Goal: Communication & Community: Share content

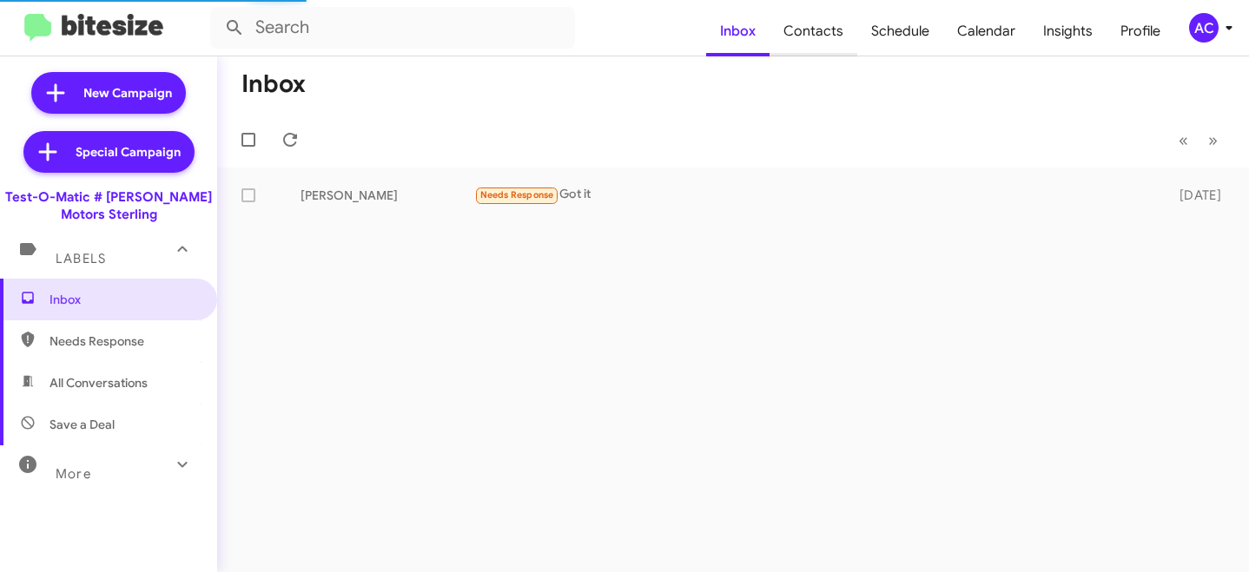
click at [825, 34] on span "Contacts" at bounding box center [814, 31] width 88 height 50
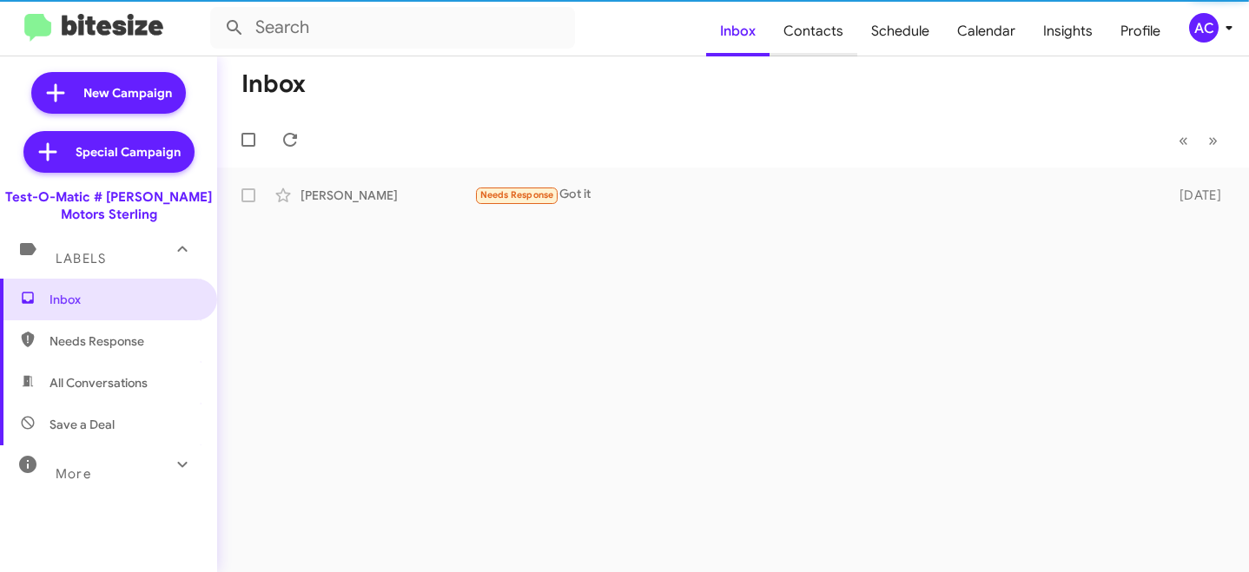
type input "in:groups"
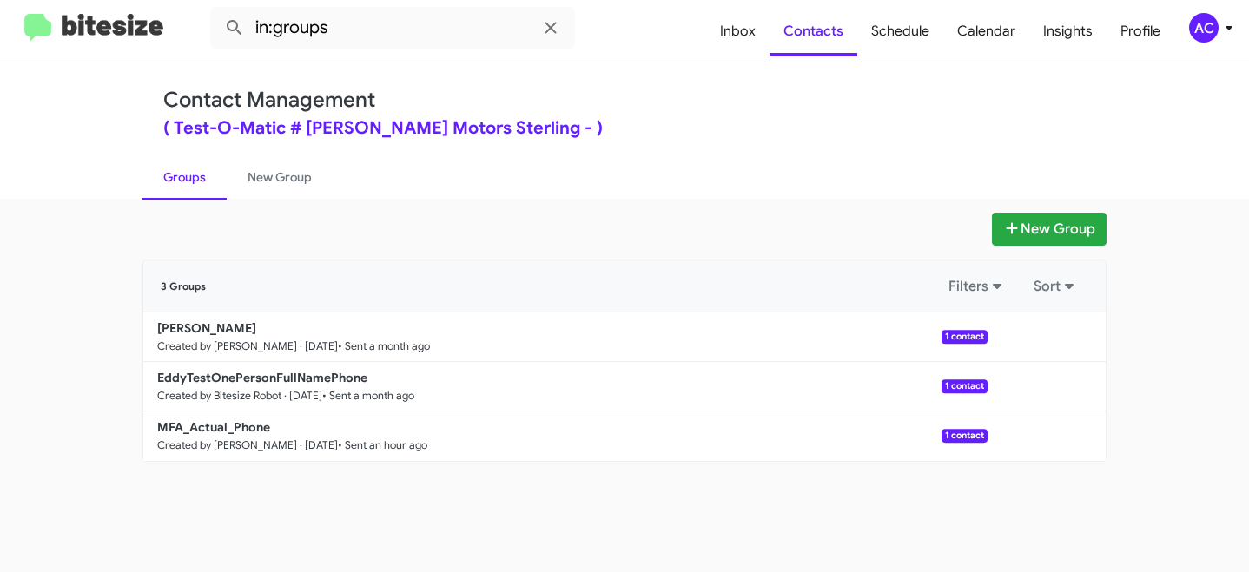
click at [1202, 28] on div "AC" at bounding box center [1204, 28] width 30 height 30
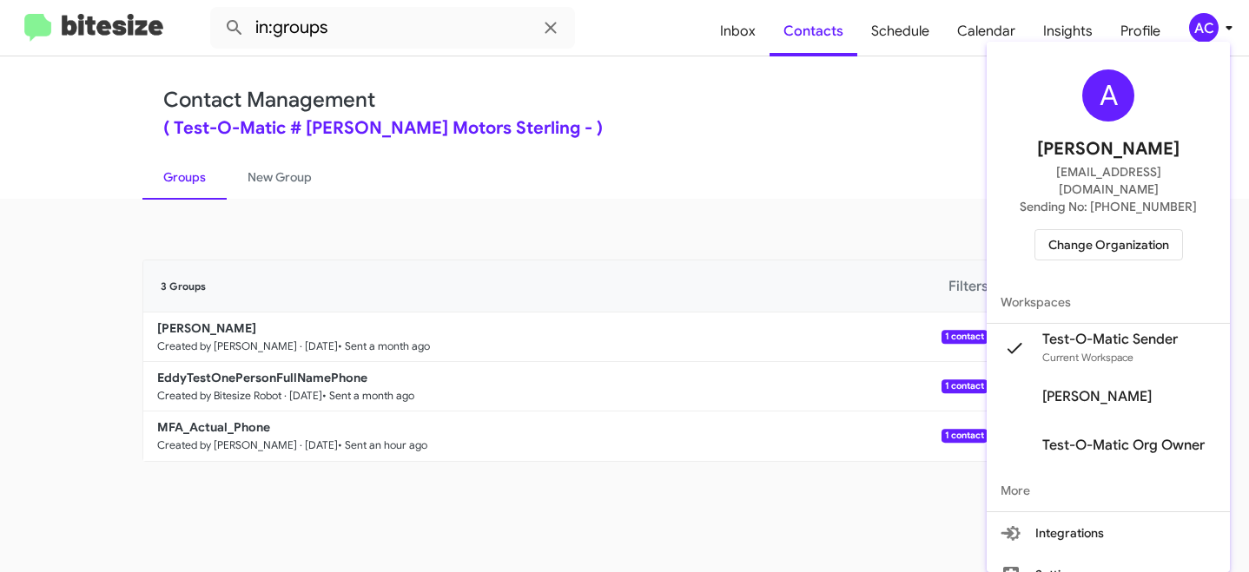
click at [654, 255] on div at bounding box center [624, 286] width 1249 height 572
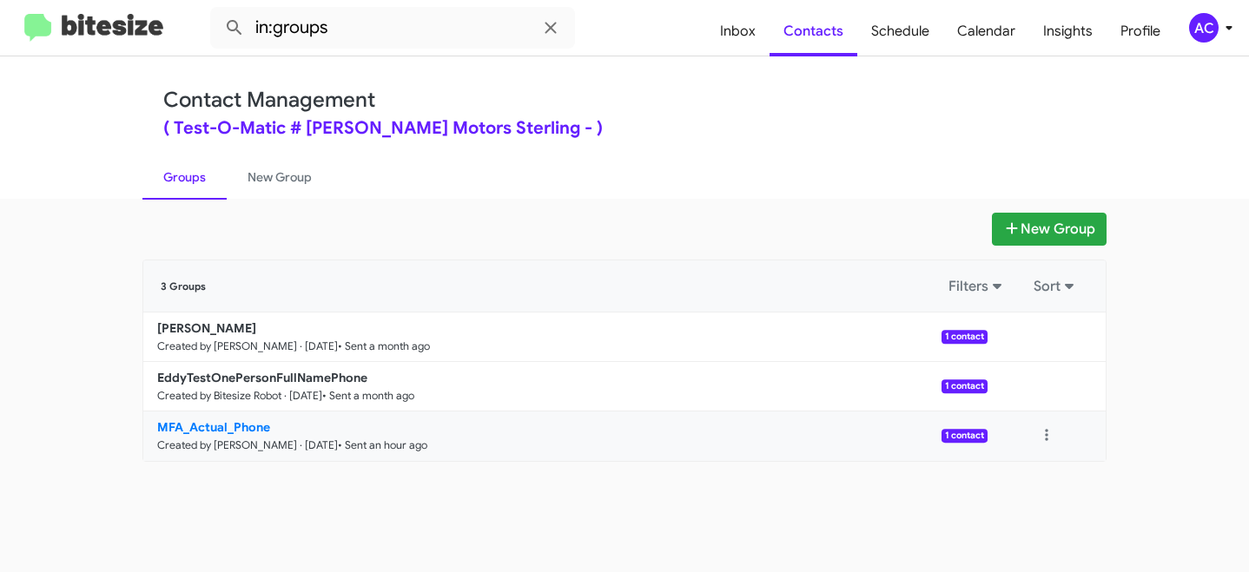
click at [242, 431] on b "MFA_Actual_Phone" at bounding box center [213, 428] width 113 height 16
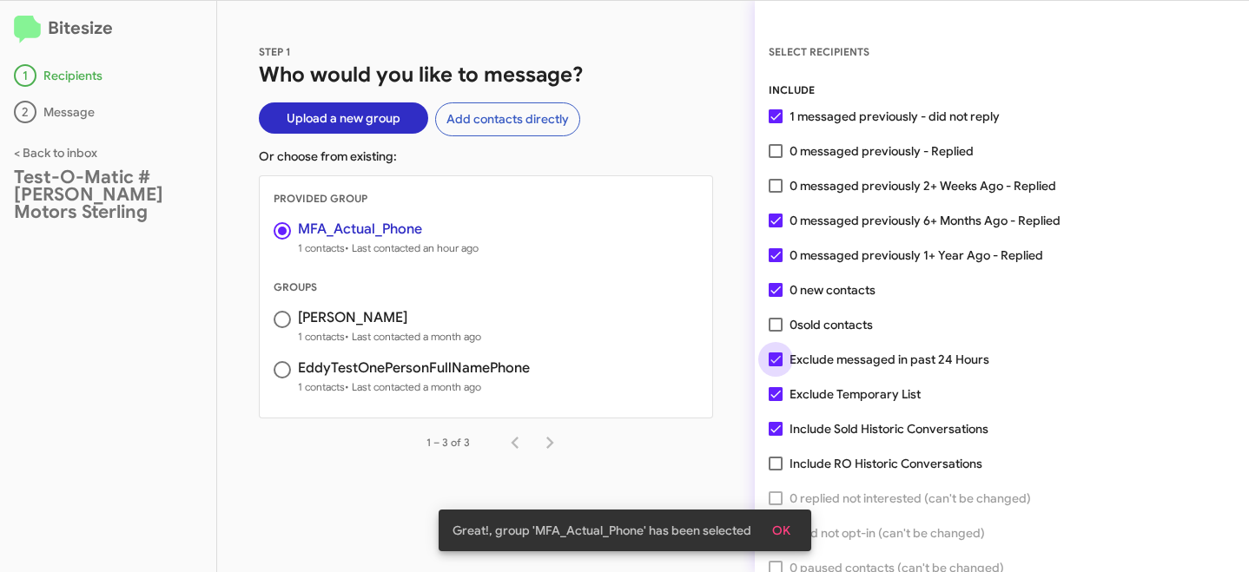
click at [782, 363] on span at bounding box center [776, 360] width 14 height 14
click at [776, 367] on input "Exclude messaged in past 24 Hours" at bounding box center [775, 367] width 1 height 1
checkbox input "false"
drag, startPoint x: 771, startPoint y: 396, endPoint x: 767, endPoint y: 407, distance: 11.0
click at [771, 396] on span at bounding box center [776, 394] width 14 height 14
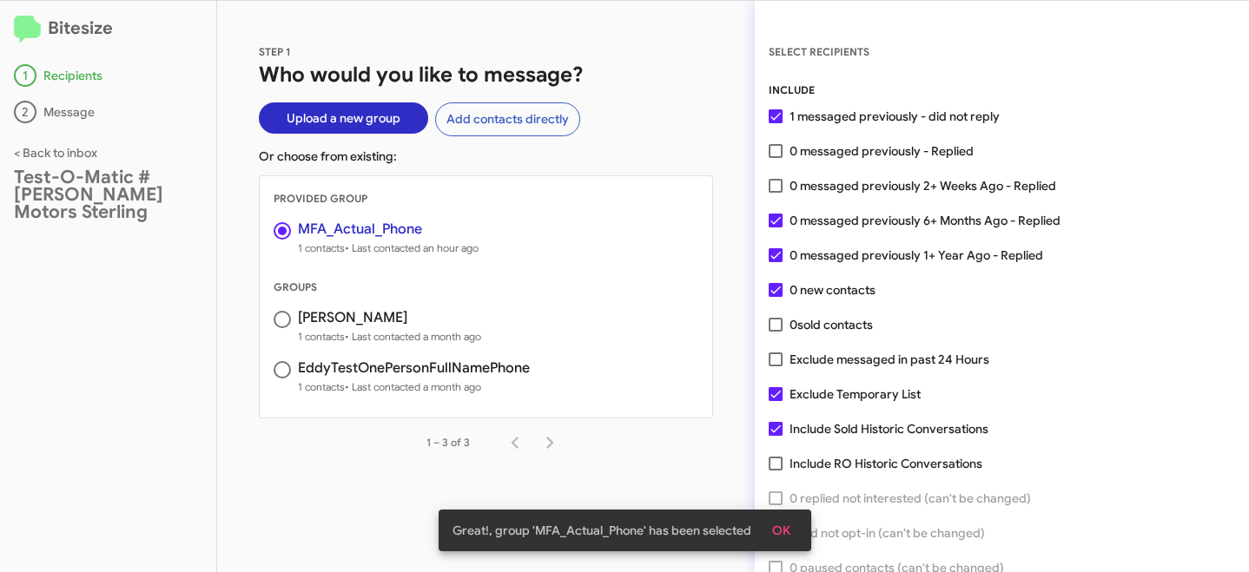
click at [775, 401] on input "Exclude Temporary List" at bounding box center [775, 401] width 1 height 1
checkbox input "false"
click at [776, 424] on span at bounding box center [776, 429] width 14 height 14
click at [776, 436] on input "Include Sold Historic Conversations" at bounding box center [775, 436] width 1 height 1
checkbox input "false"
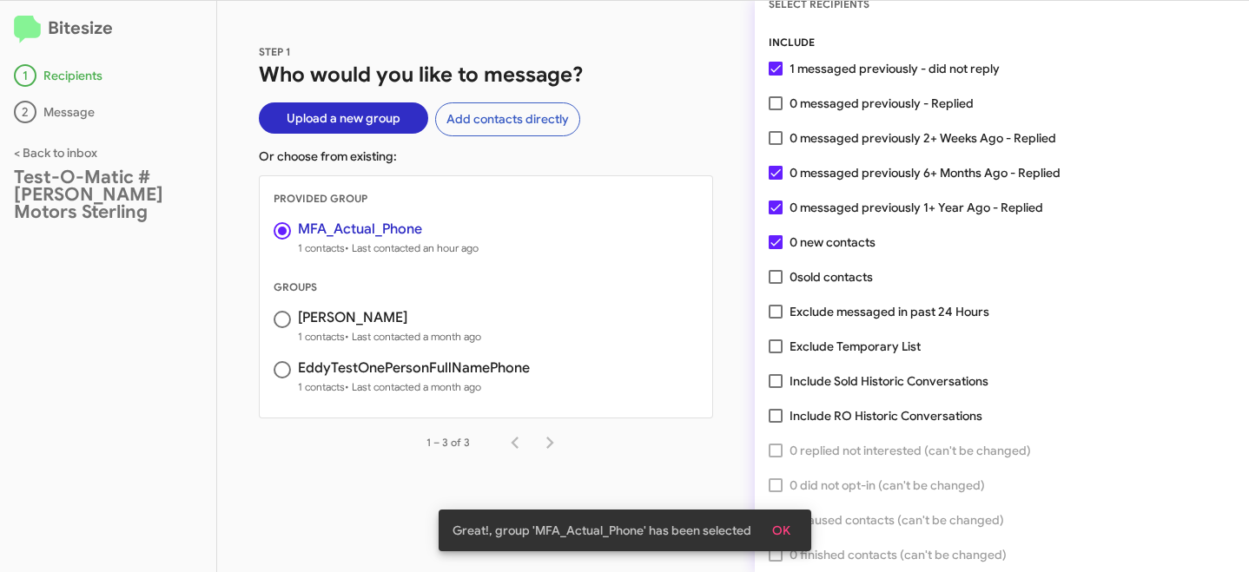
scroll to position [86, 0]
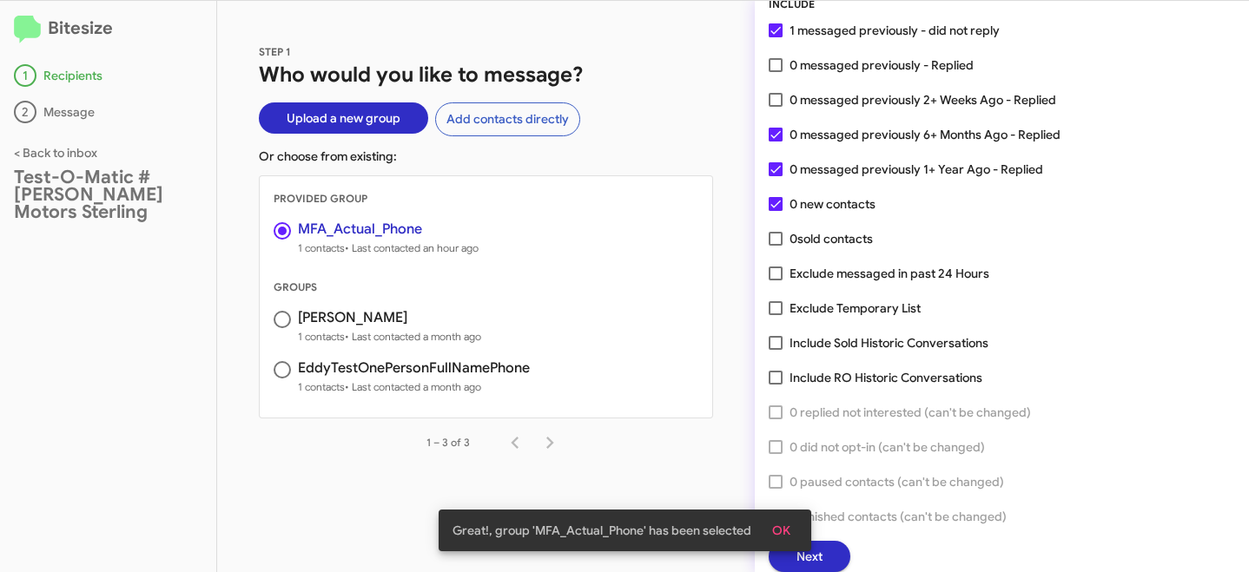
click at [818, 554] on div "Great!, group 'MFA_Actual_Phone' has been selected OK" at bounding box center [625, 530] width 414 height 83
click at [790, 537] on button "OK" at bounding box center [781, 530] width 46 height 31
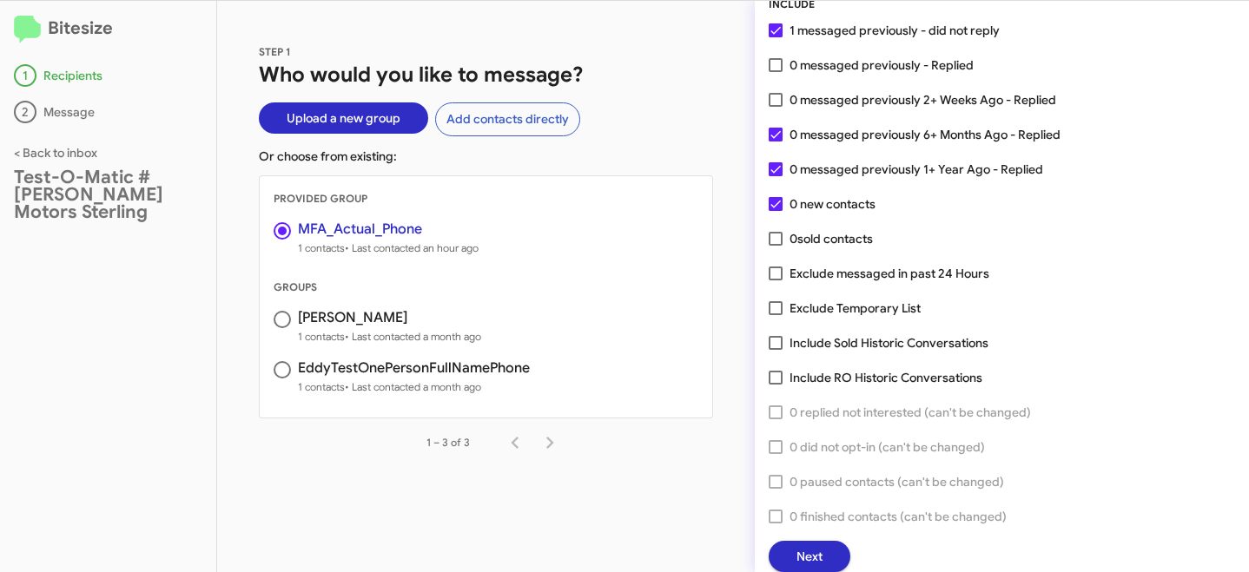
click at [821, 553] on span "Next" at bounding box center [810, 556] width 26 height 31
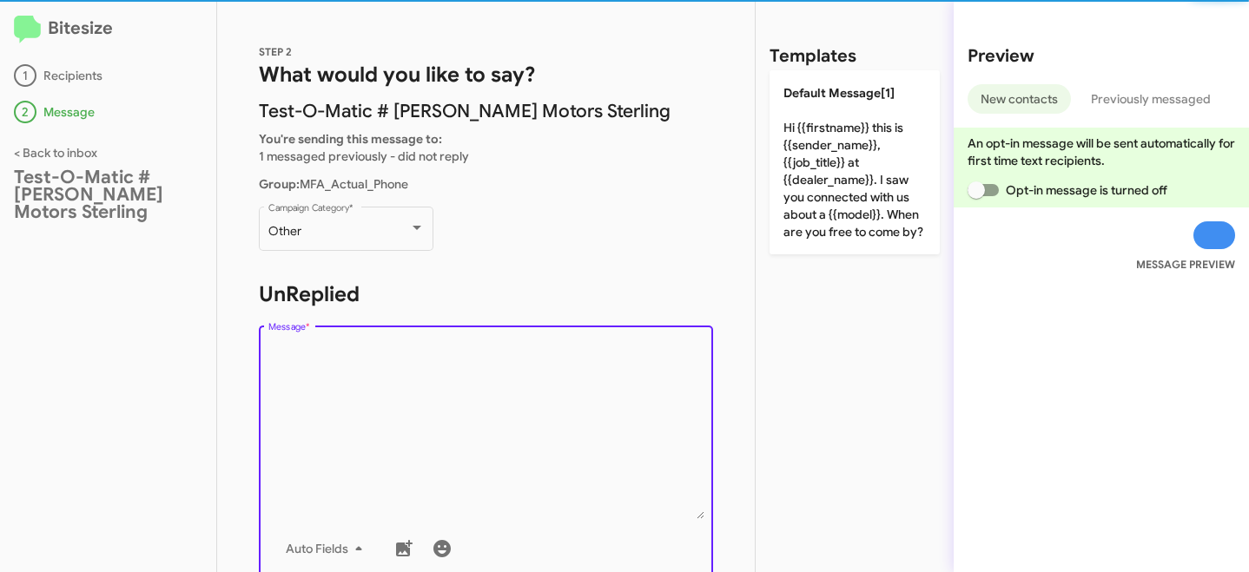
click at [433, 367] on textarea "Message *" at bounding box center [486, 430] width 436 height 177
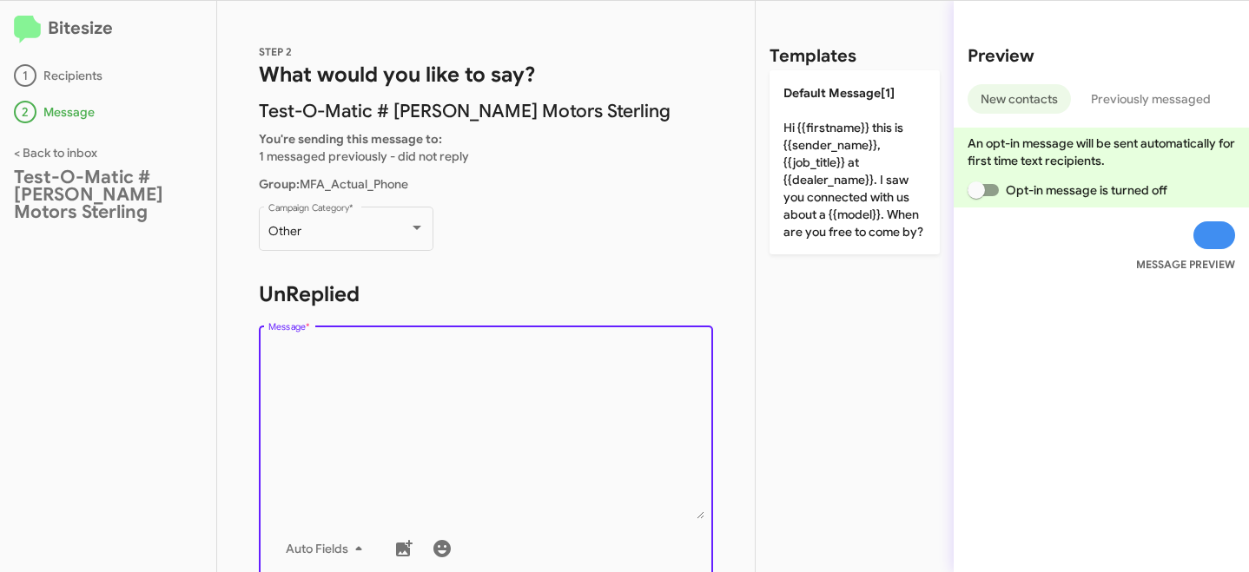
scroll to position [3, 0]
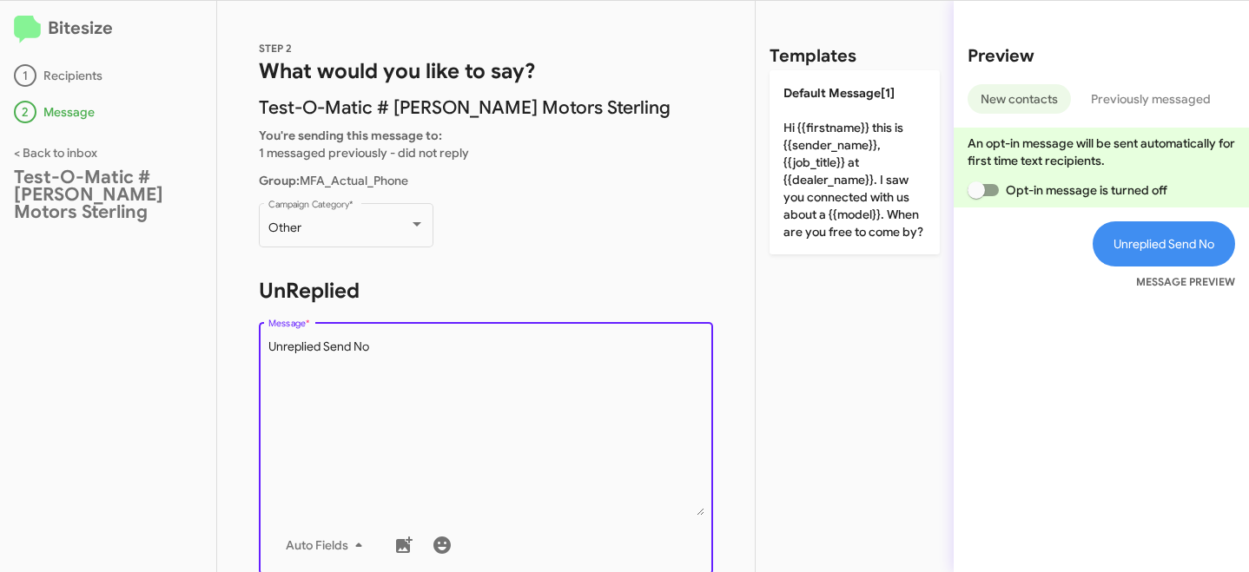
click at [321, 349] on textarea "Message *" at bounding box center [486, 427] width 436 height 177
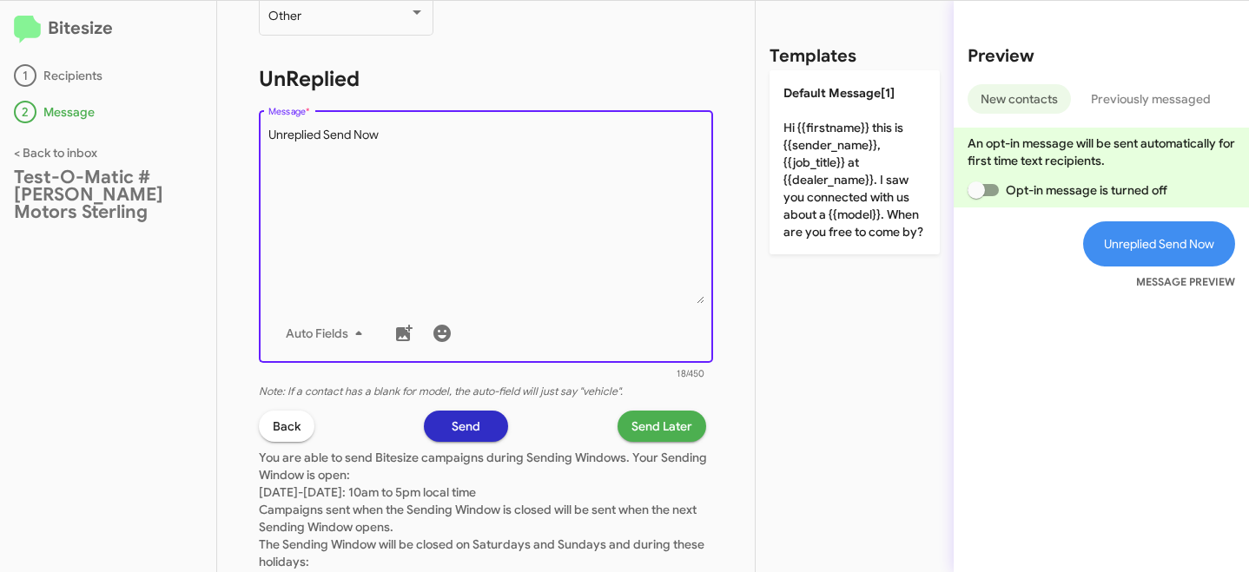
scroll to position [241, 0]
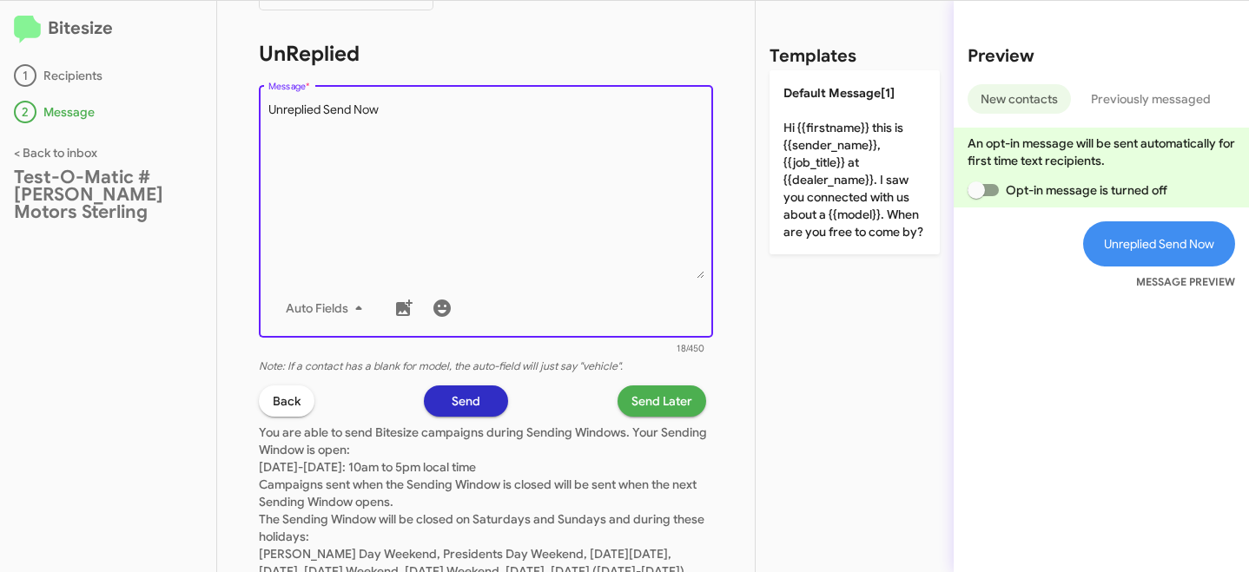
type textarea "Unreplied Send Now"
click at [473, 394] on span "Send" at bounding box center [466, 401] width 29 height 31
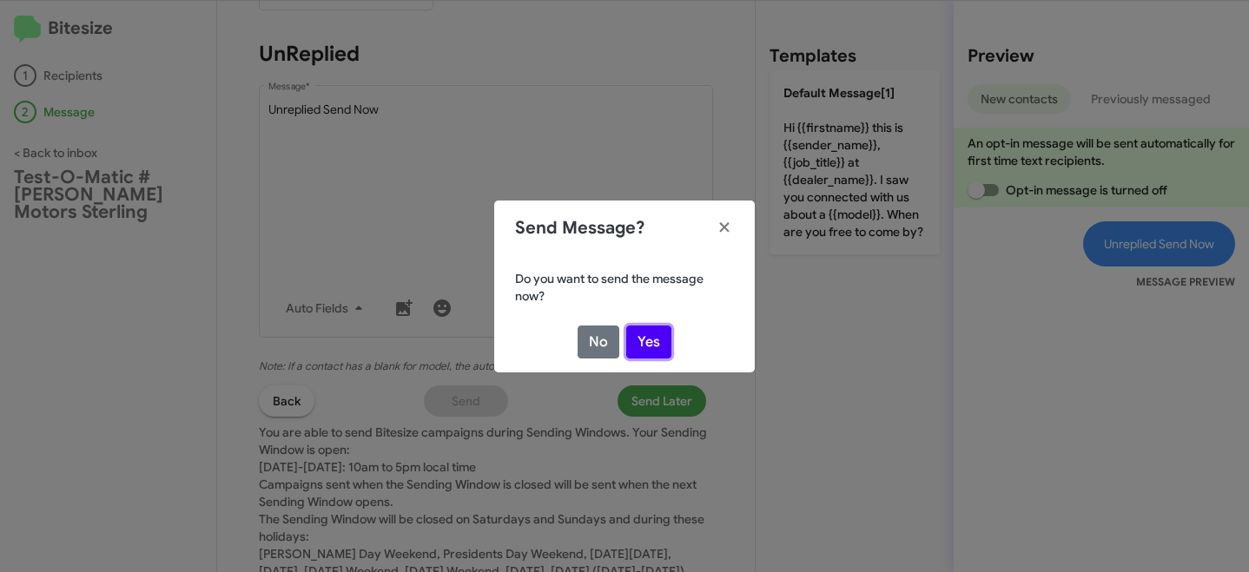
click at [649, 334] on button "Yes" at bounding box center [648, 342] width 45 height 33
